Goal: Task Accomplishment & Management: Manage account settings

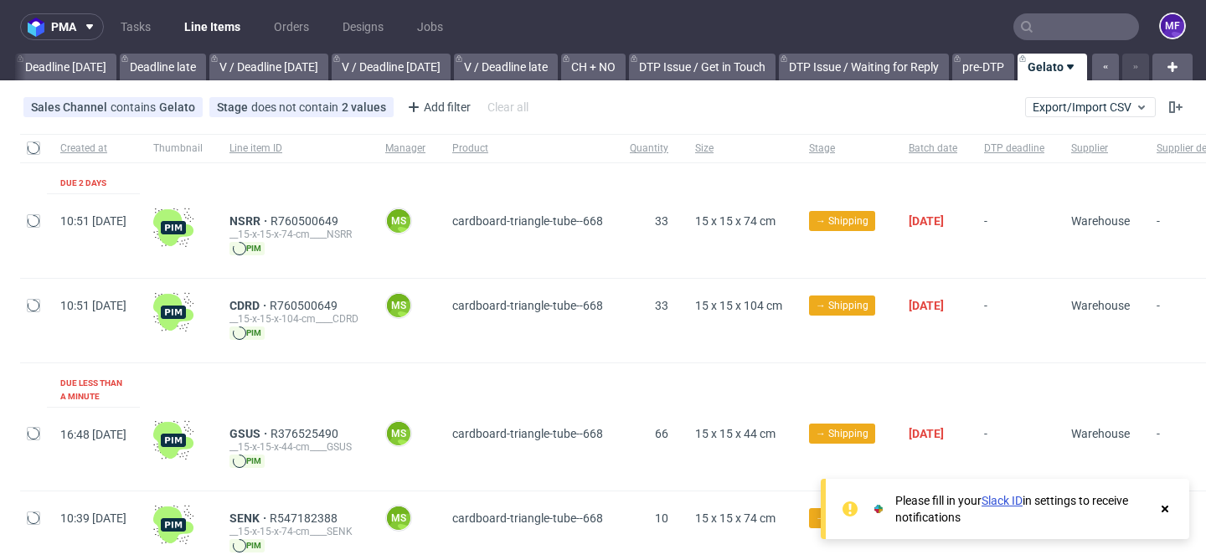
scroll to position [0, 1922]
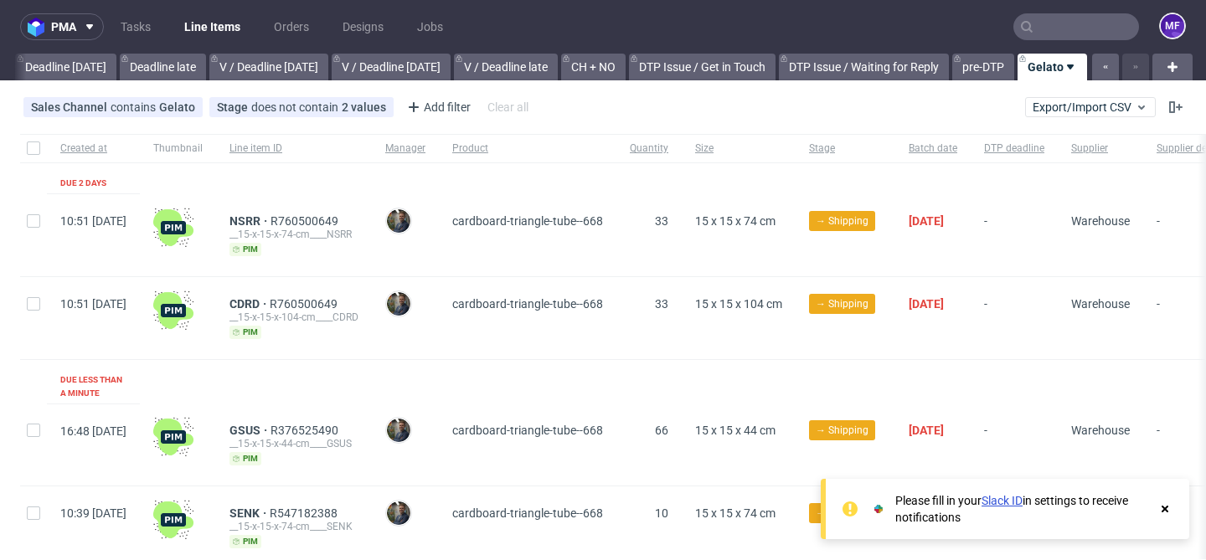
click at [995, 503] on link "Slack ID" at bounding box center [1001, 500] width 41 height 13
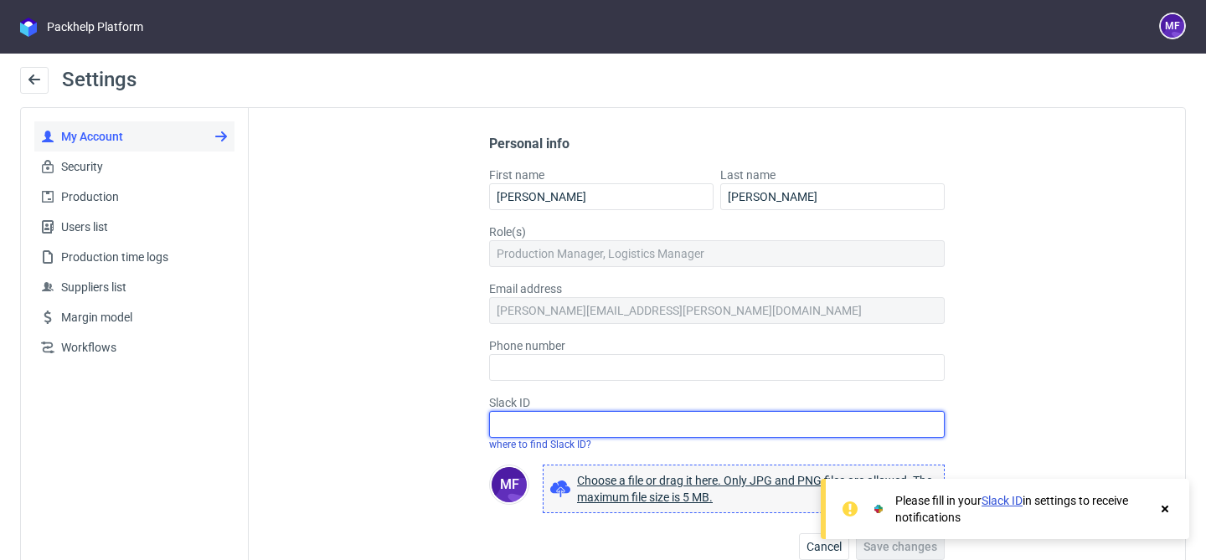
click at [853, 421] on input "Slack ID" at bounding box center [716, 424] width 455 height 27
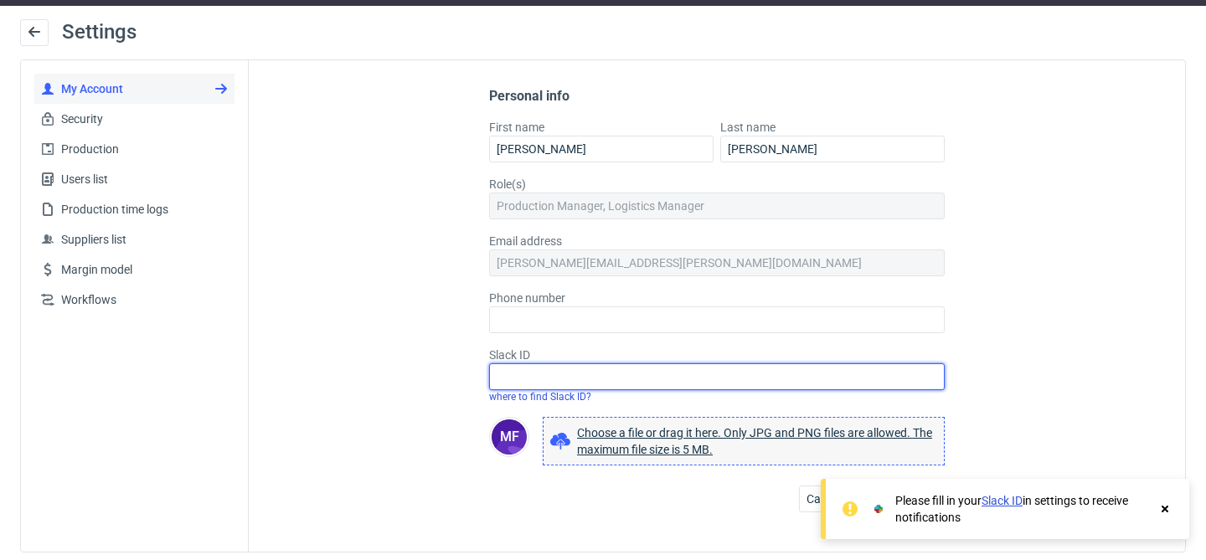
scroll to position [54, 0]
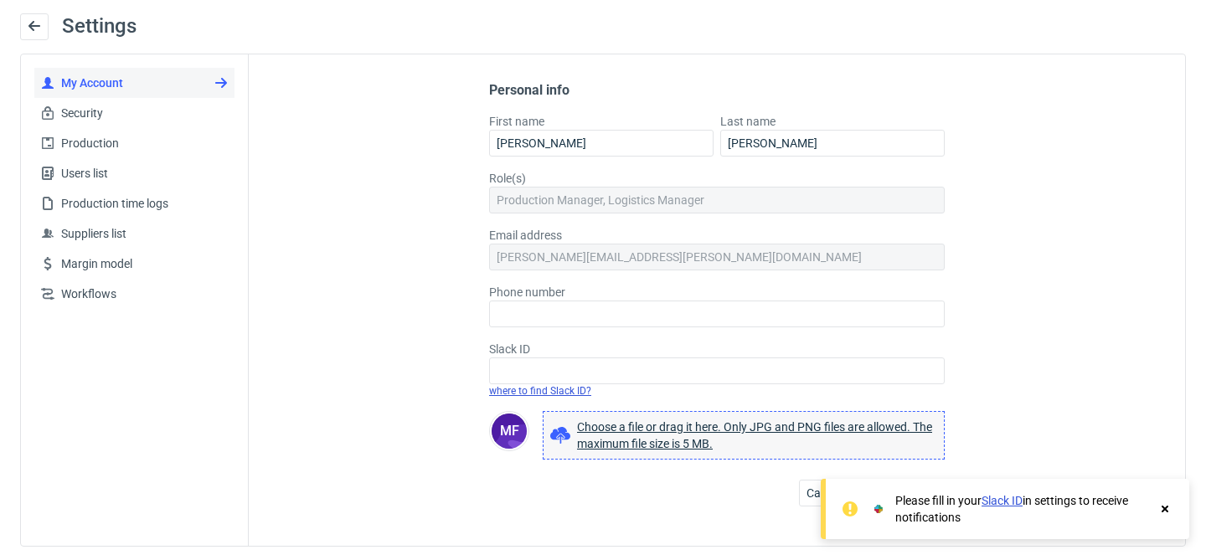
click at [561, 392] on link "where to find Slack ID?" at bounding box center [540, 391] width 102 height 12
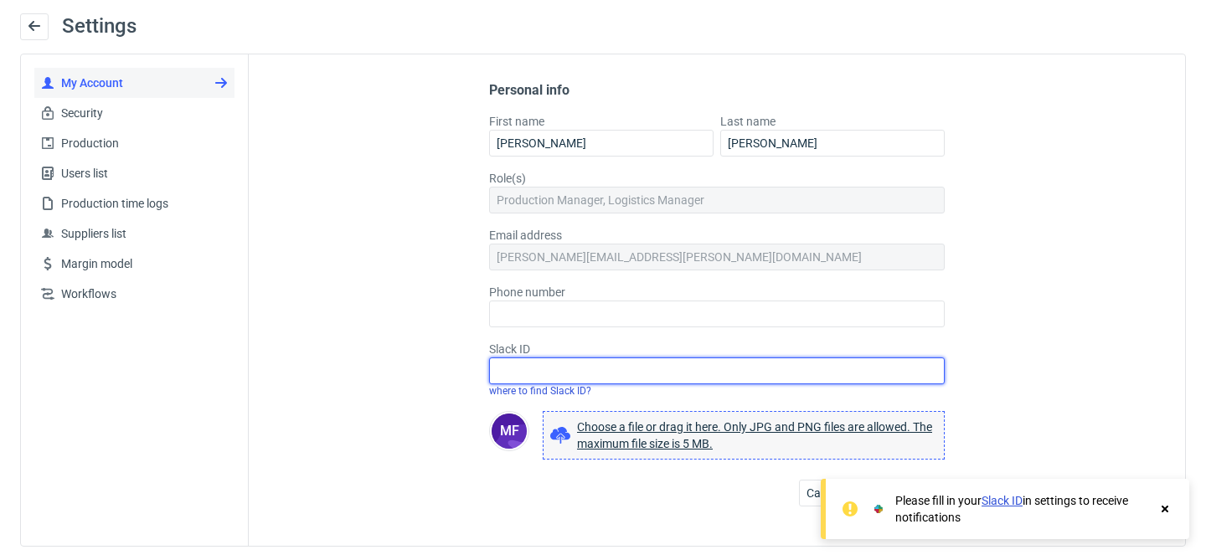
click at [585, 372] on input "Slack ID" at bounding box center [716, 371] width 455 height 27
click at [628, 363] on input "Slack ID" at bounding box center [716, 371] width 455 height 27
paste input "U09BW28SXGA"
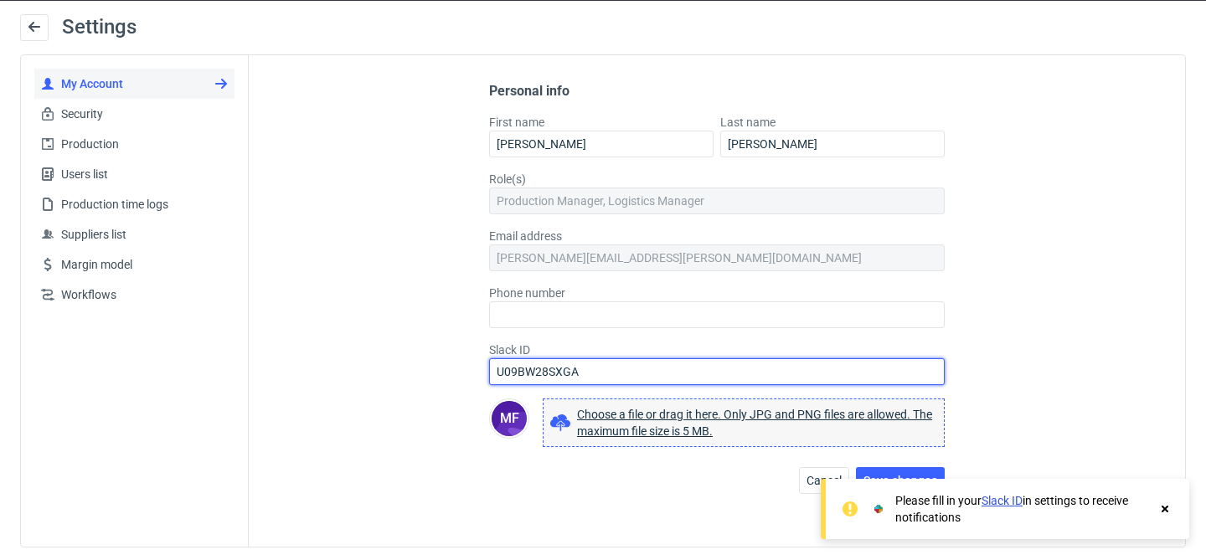
type input "U09BW28SXGA"
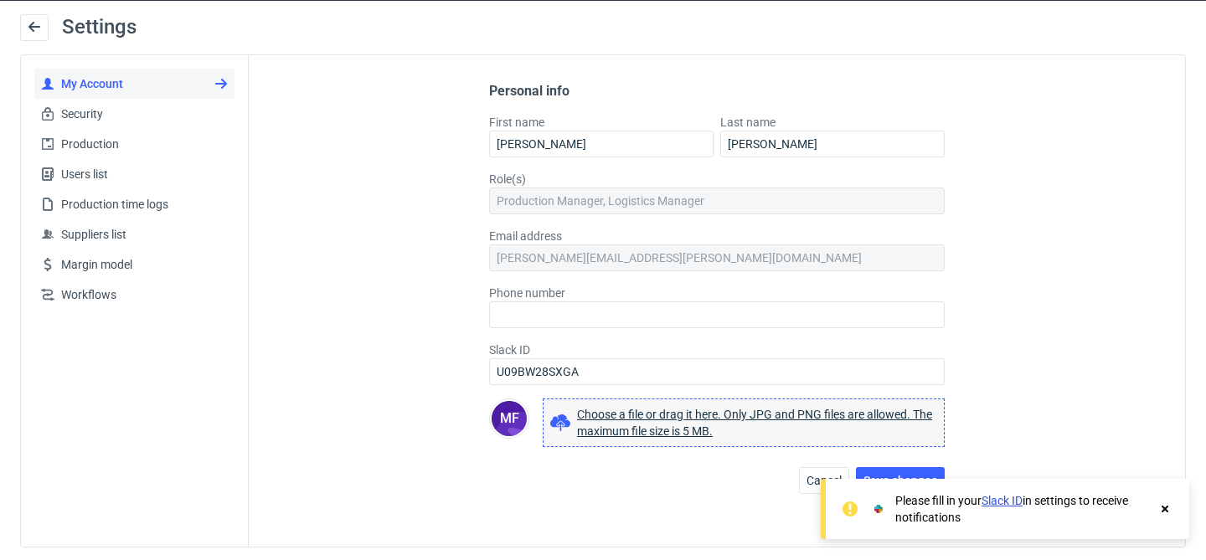
click at [1015, 418] on div "Personal info First name [PERSON_NAME] Last name [PERSON_NAME] Role(s) Producti…" at bounding box center [717, 300] width 936 height 491
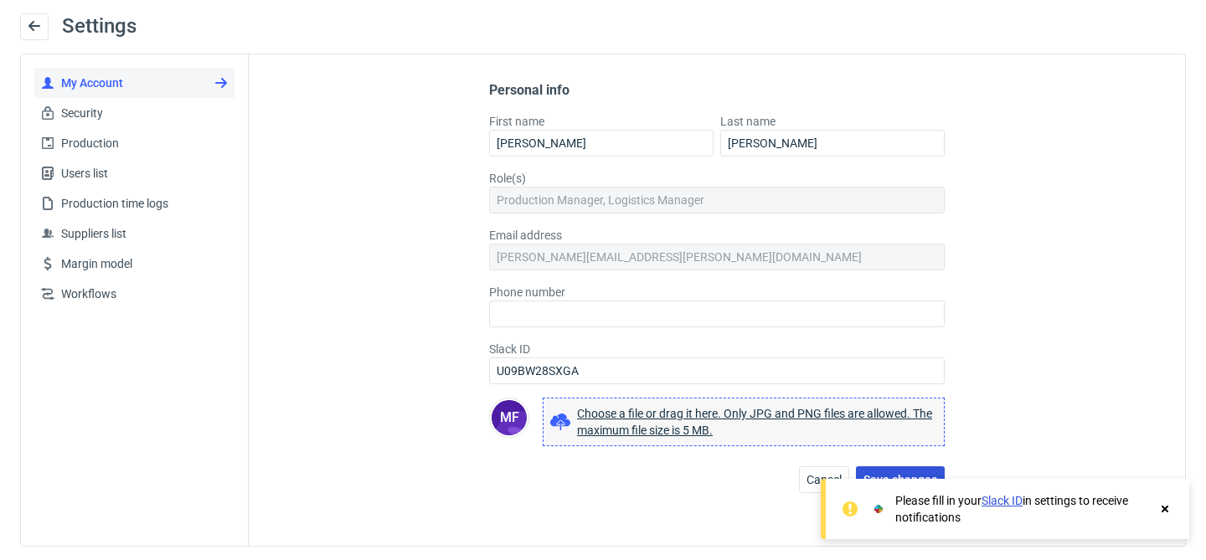
click at [913, 467] on button "Save changes" at bounding box center [900, 479] width 89 height 27
click at [1162, 511] on use at bounding box center [1164, 509] width 7 height 7
